Goal: Information Seeking & Learning: Understand process/instructions

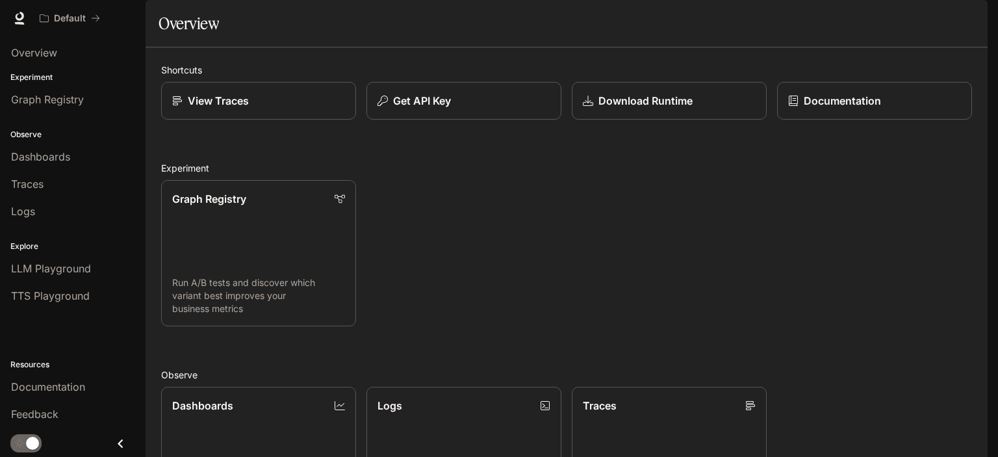
click at [221, 47] on section "Overview" at bounding box center [567, 23] width 842 height 47
click at [202, 36] on h1 "Overview" at bounding box center [189, 23] width 60 height 26
click at [398, 242] on div "Graph Registry Run A/B tests and discover which variant best improves your busi…" at bounding box center [561, 248] width 821 height 157
click at [87, 109] on link "Graph Registry" at bounding box center [72, 99] width 135 height 25
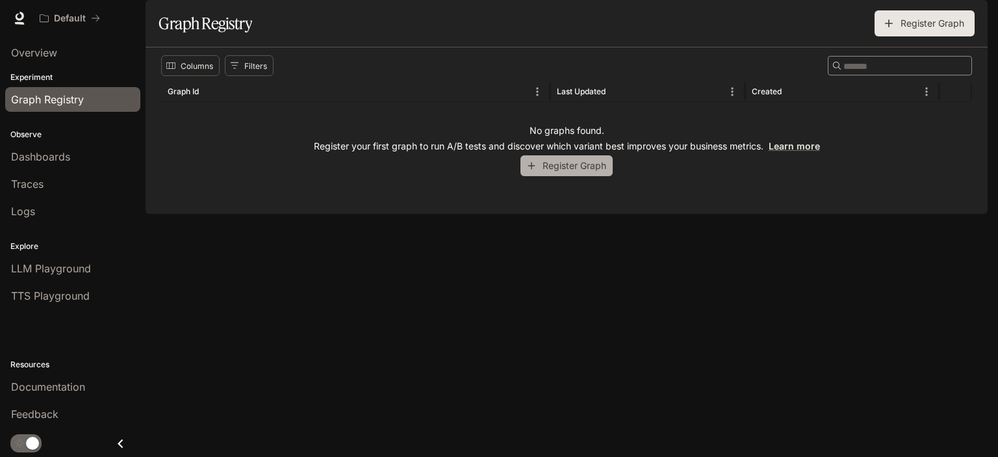
click at [532, 172] on icon "button" at bounding box center [532, 166] width 12 height 12
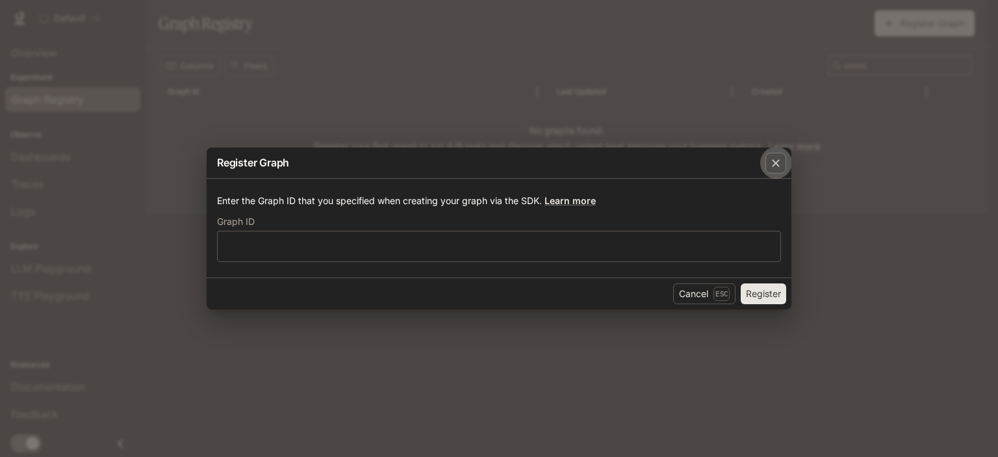
click at [787, 168] on button "button" at bounding box center [775, 163] width 31 height 31
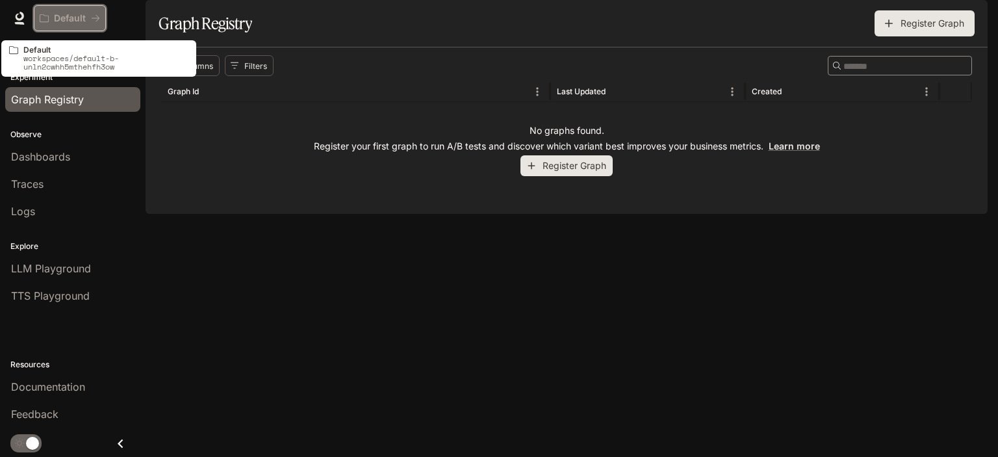
click at [92, 18] on icon "All workspaces" at bounding box center [95, 18] width 9 height 9
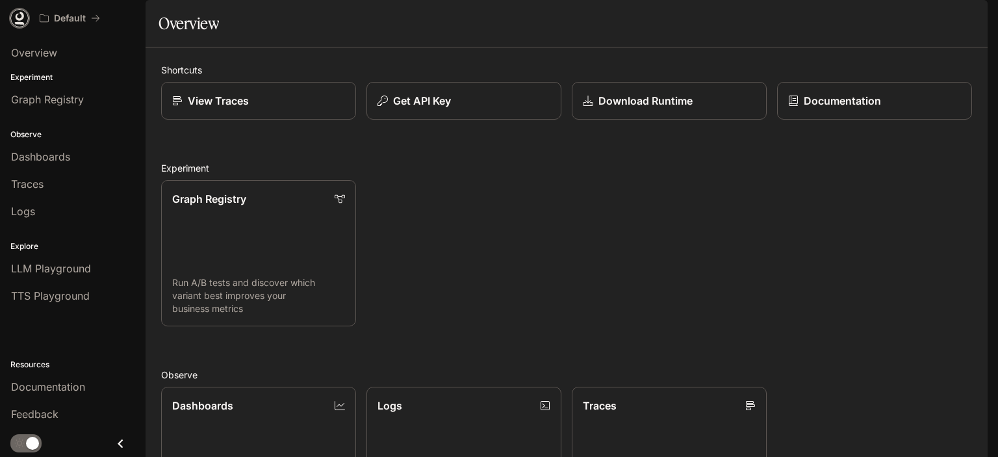
click at [17, 19] on icon at bounding box center [20, 16] width 8 height 9
click at [899, 17] on span "Documentation" at bounding box center [909, 18] width 64 height 16
